Goal: Find specific page/section: Find specific page/section

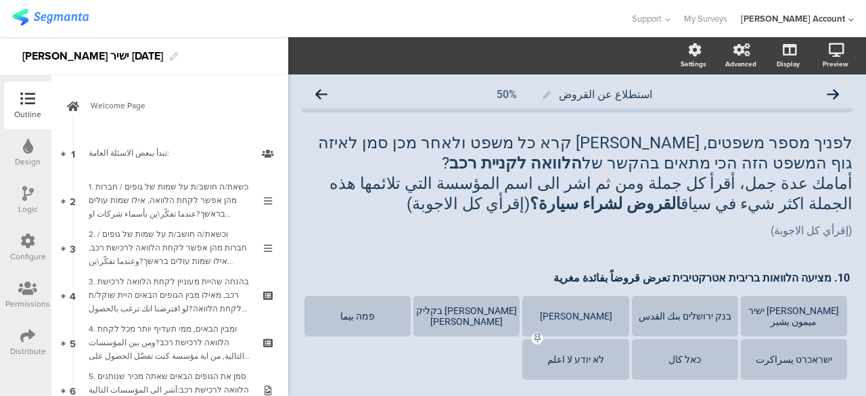
scroll to position [391, 0]
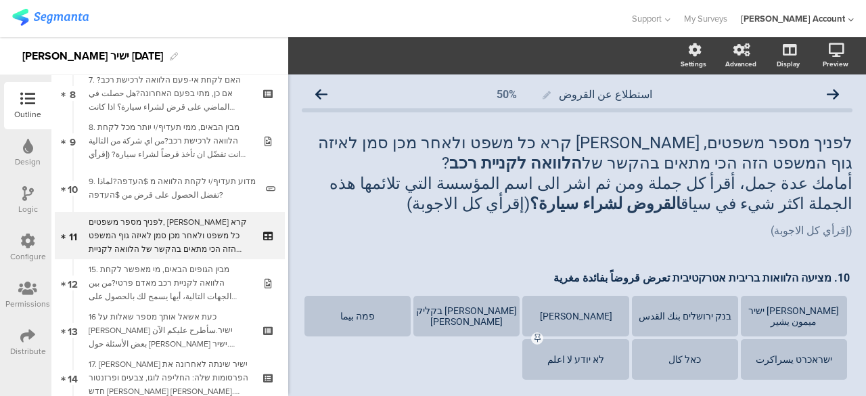
click at [52, 21] on img at bounding box center [50, 17] width 76 height 17
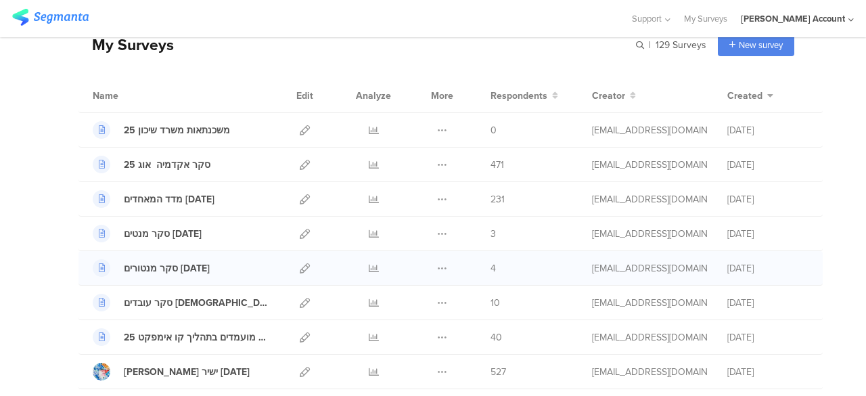
scroll to position [135, 0]
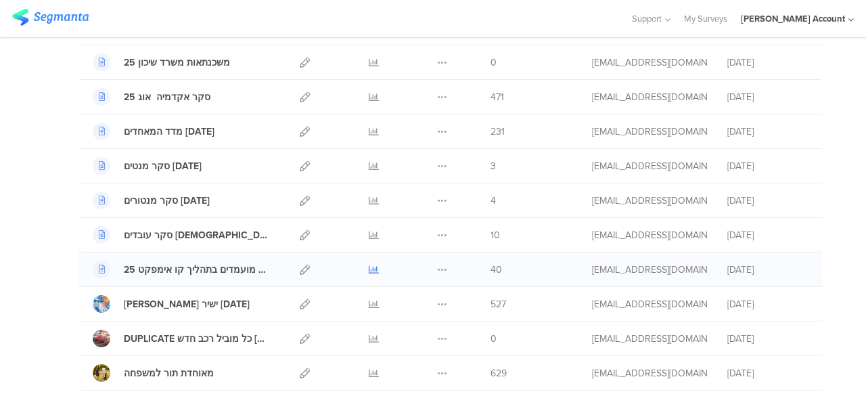
click at [369, 265] on icon at bounding box center [374, 270] width 10 height 10
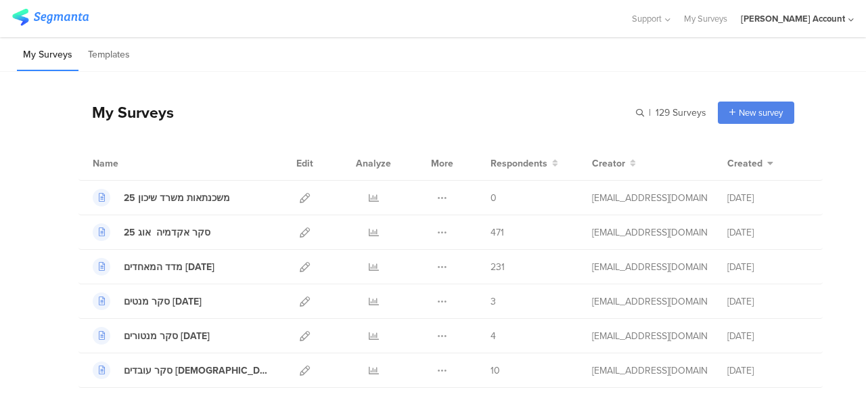
click at [384, 118] on div "My Surveys | 129 Surveys New survey Start from scratch Choose from templates" at bounding box center [436, 112] width 716 height 54
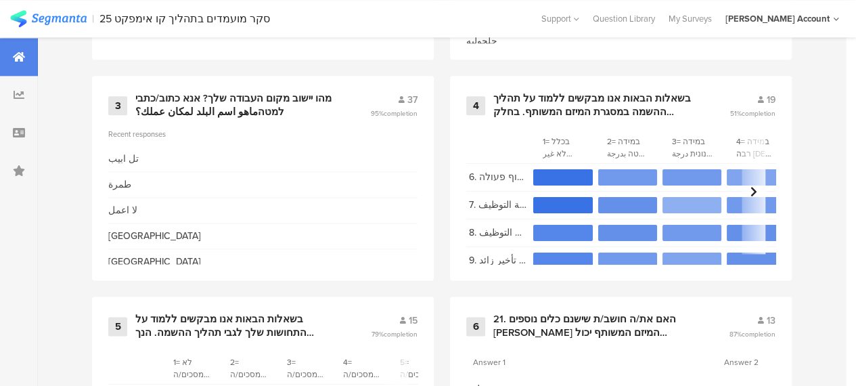
scroll to position [609, 0]
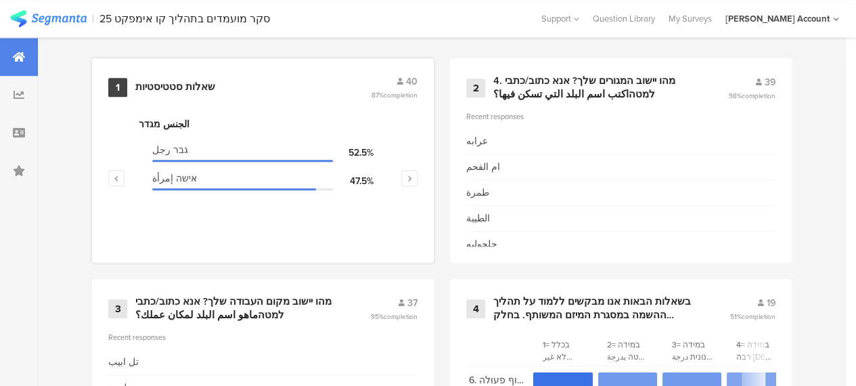
click at [173, 91] on div "שאלות סטטיסטיות" at bounding box center [175, 88] width 80 height 14
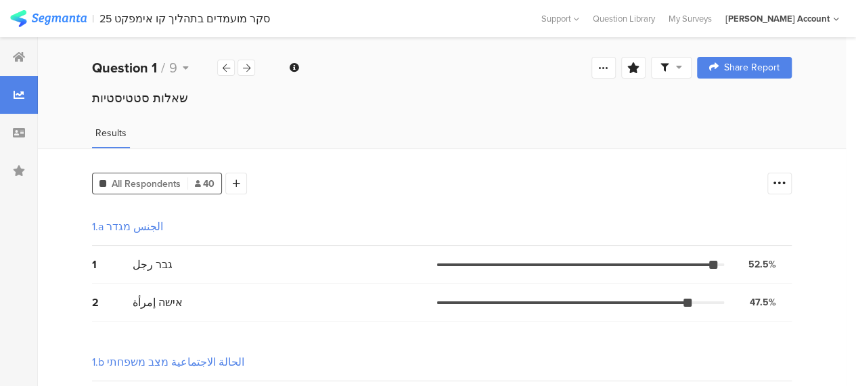
click at [682, 67] on icon at bounding box center [679, 66] width 6 height 9
click at [689, 106] on div "Complete Responses Only" at bounding box center [671, 106] width 127 height 14
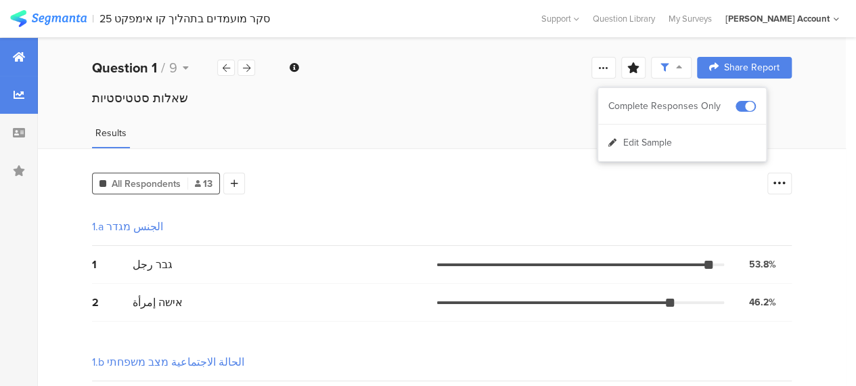
click at [20, 59] on icon at bounding box center [19, 56] width 12 height 11
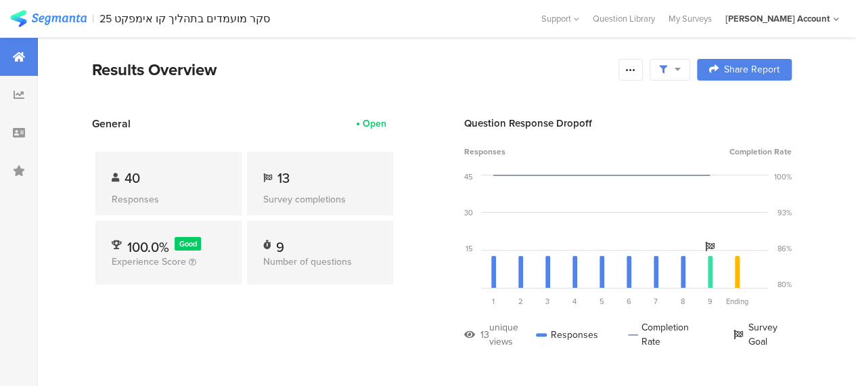
click at [258, 98] on section "Results Overview Confidence Level 95 % Preview survey Edit survey Export Result…" at bounding box center [442, 87] width 808 height 58
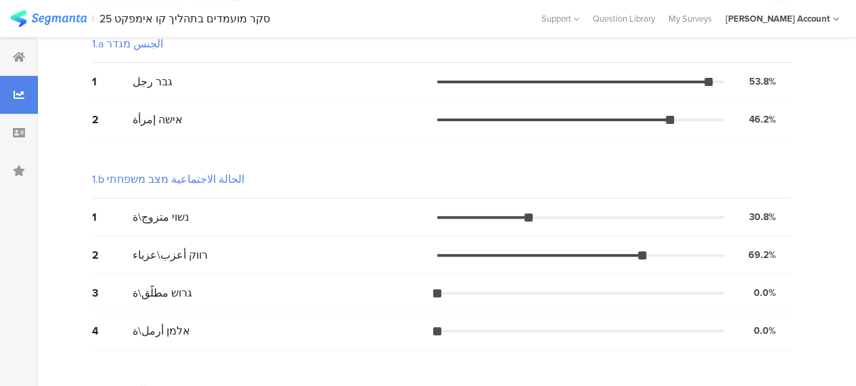
scroll to position [68, 0]
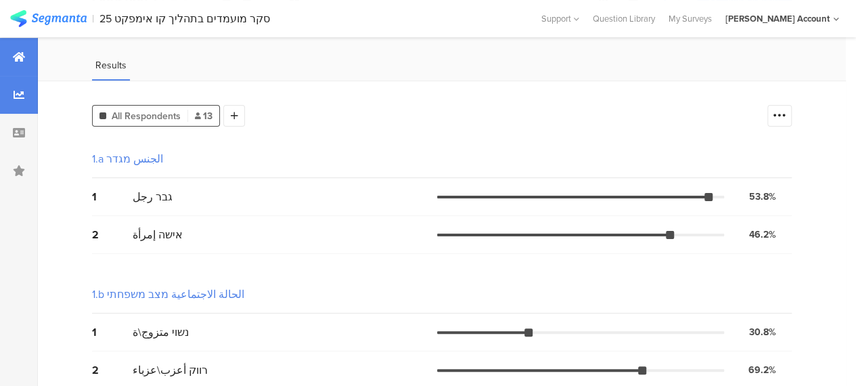
click at [23, 49] on div at bounding box center [19, 57] width 38 height 38
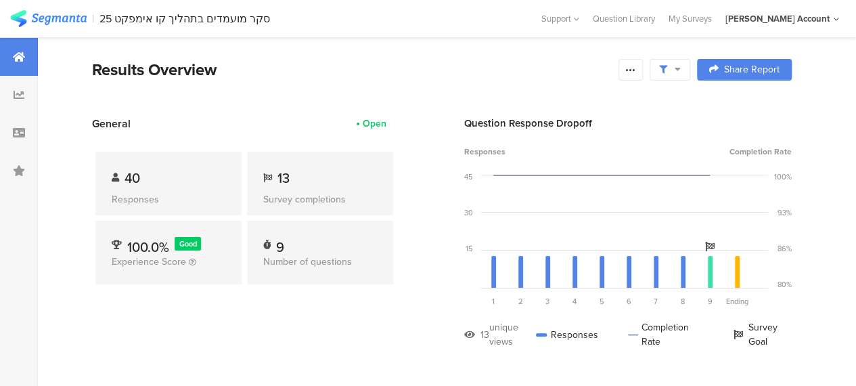
click at [71, 16] on img at bounding box center [48, 18] width 76 height 17
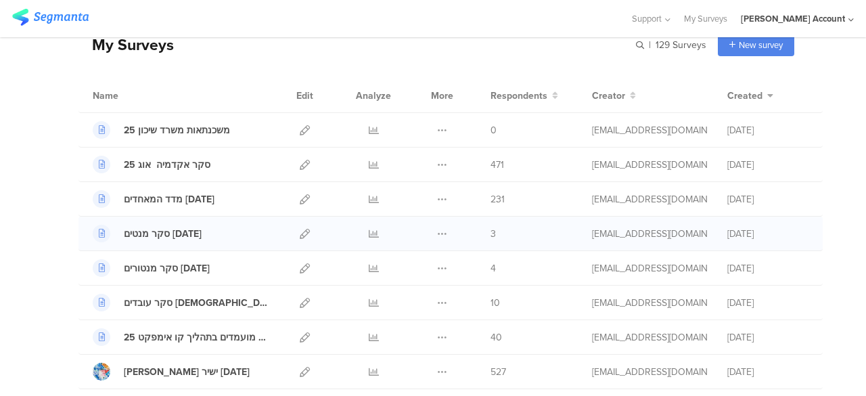
scroll to position [135, 0]
